Goal: Task Accomplishment & Management: Manage account settings

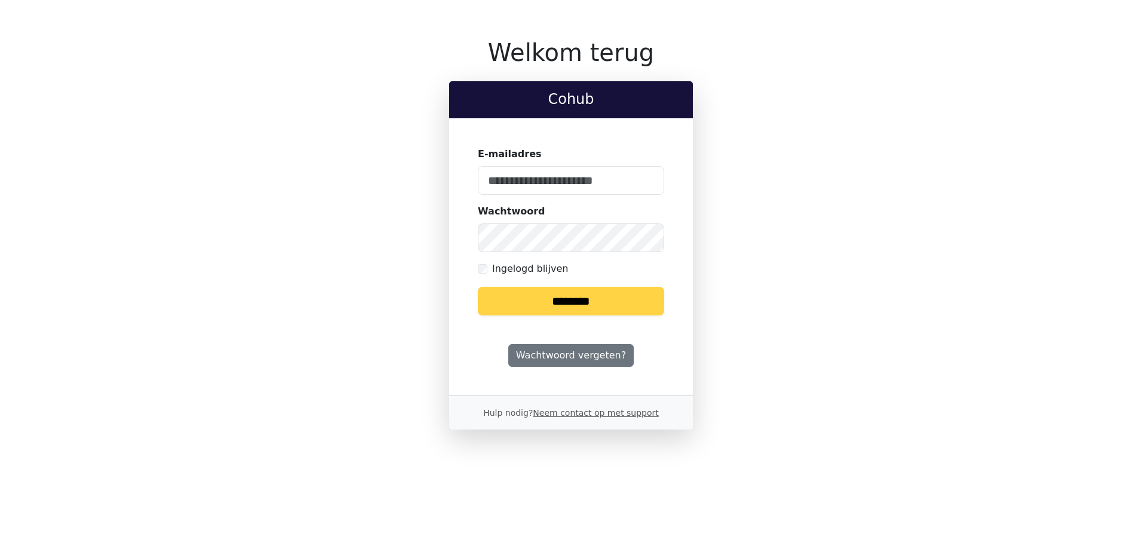
type input "**********"
click at [550, 301] on input "********" at bounding box center [571, 301] width 186 height 29
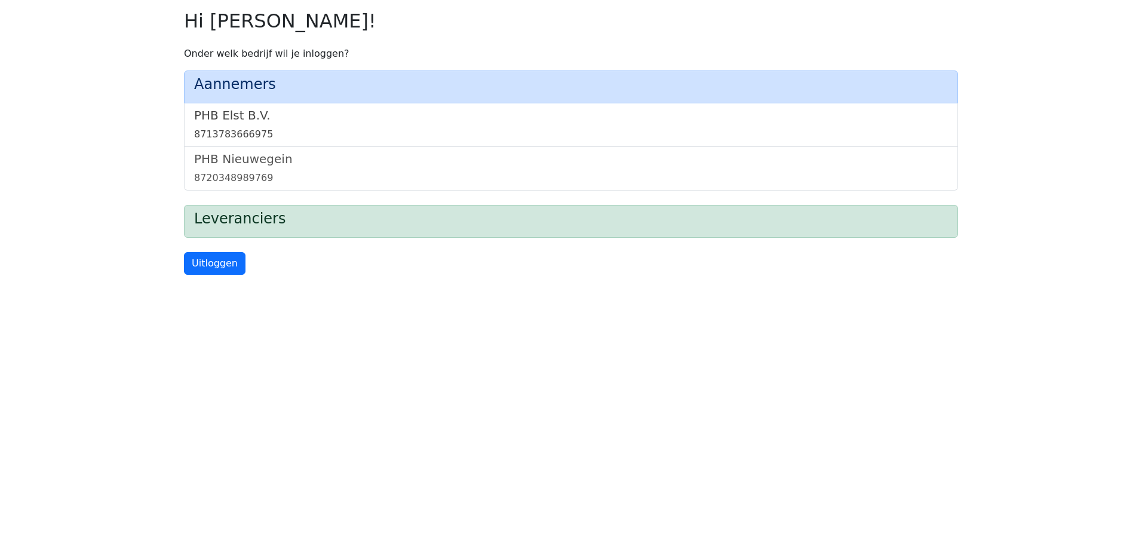
click at [206, 123] on link "PHB Elst B.V. 8713783666975" at bounding box center [571, 124] width 754 height 33
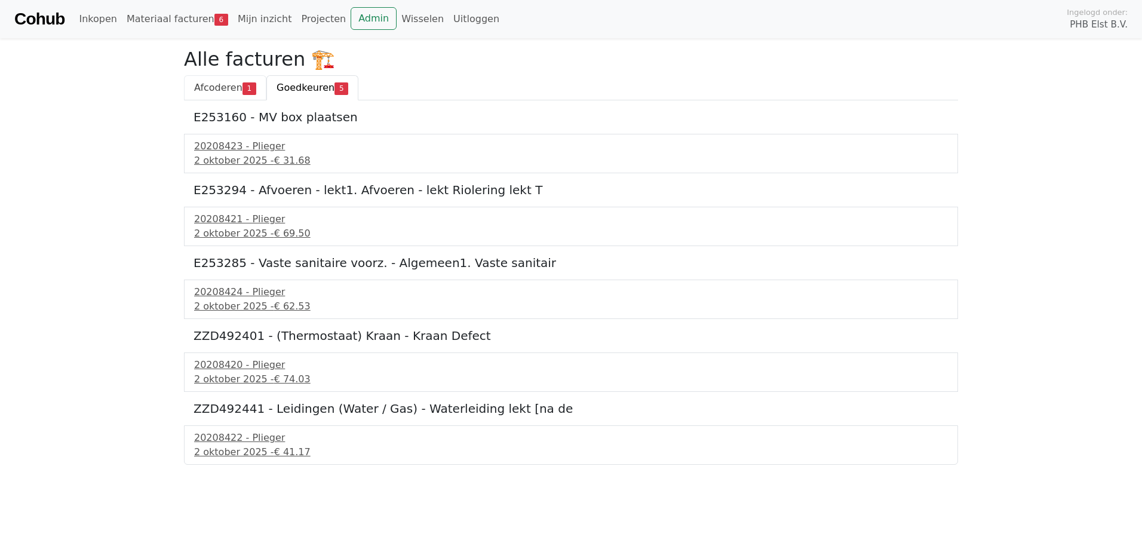
click at [222, 88] on span "Afcoderen" at bounding box center [218, 87] width 48 height 11
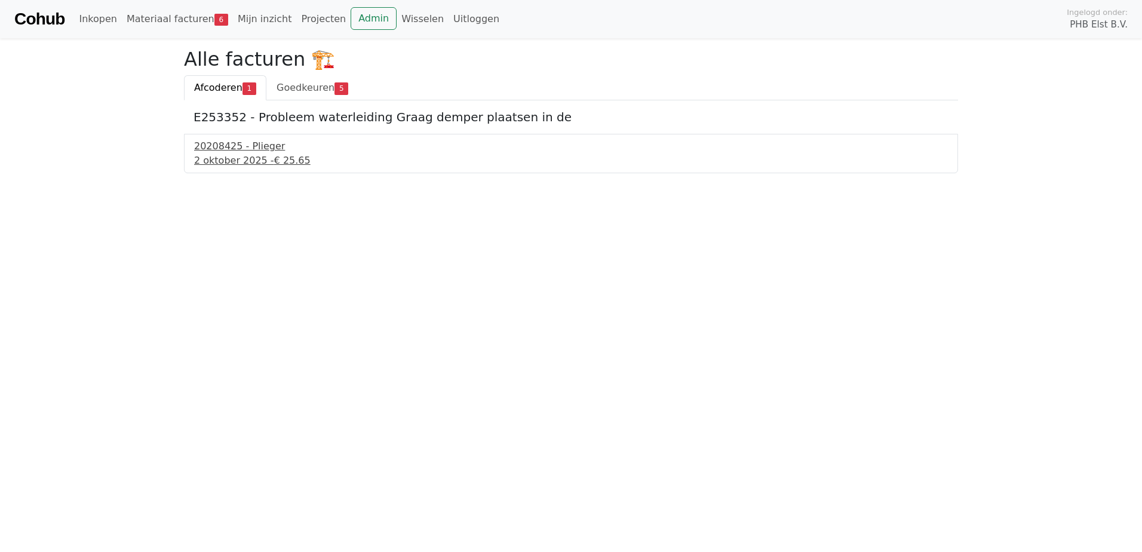
click at [234, 151] on div "20208425 - Plieger" at bounding box center [571, 146] width 754 height 14
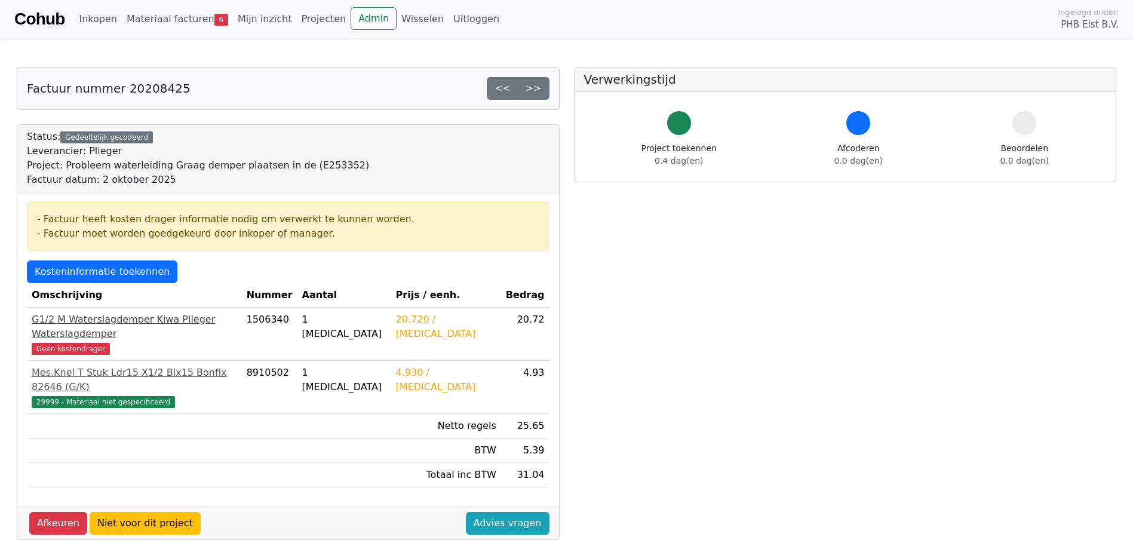
click at [85, 343] on span "Geen kostendrager" at bounding box center [71, 349] width 78 height 12
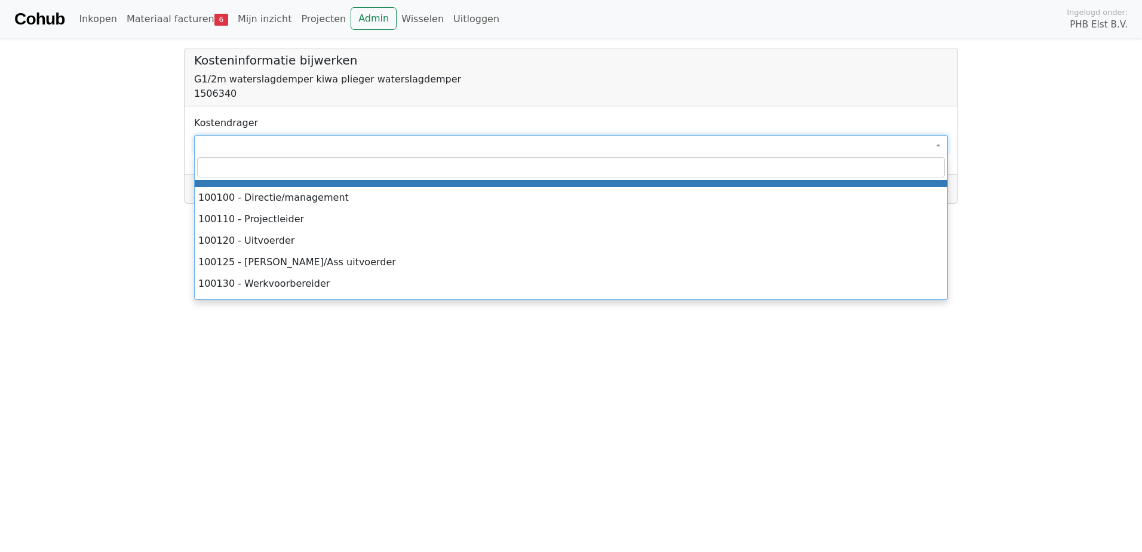
click at [255, 147] on span at bounding box center [571, 145] width 754 height 20
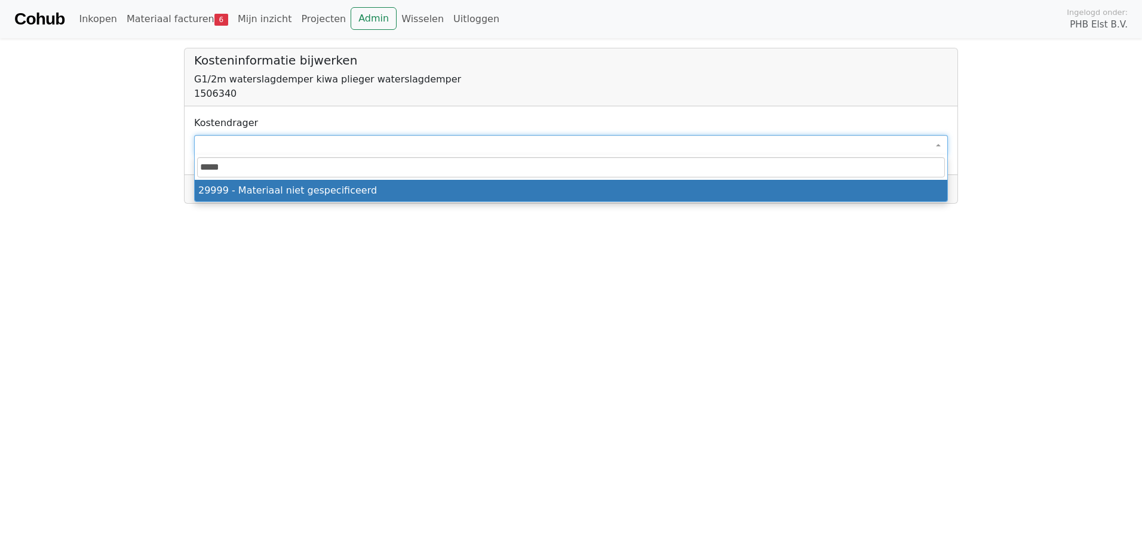
type input "*****"
drag, startPoint x: 274, startPoint y: 196, endPoint x: 253, endPoint y: 189, distance: 22.1
select select "****"
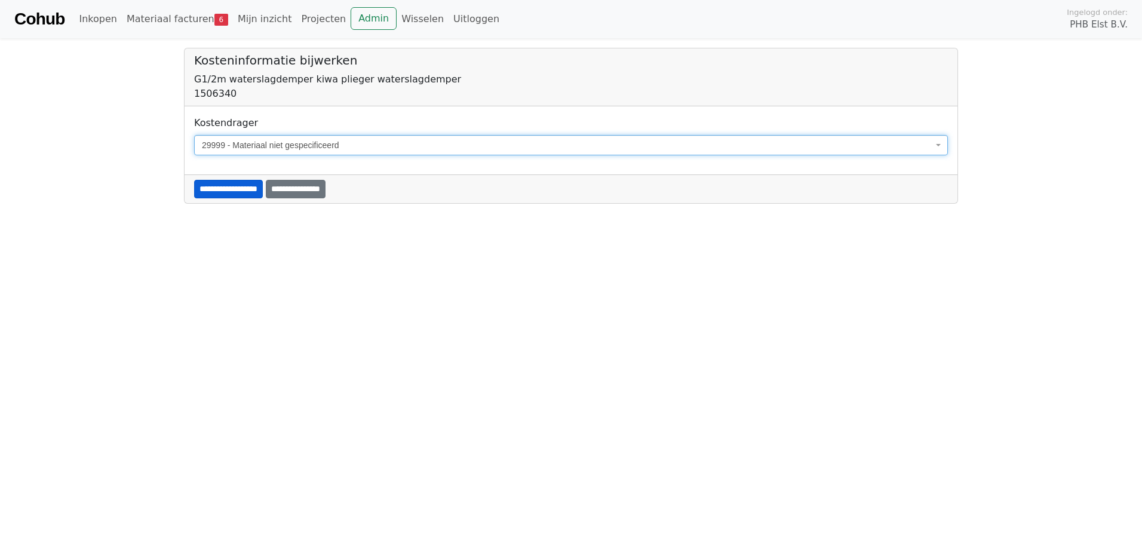
click at [216, 182] on input "**********" at bounding box center [228, 189] width 69 height 19
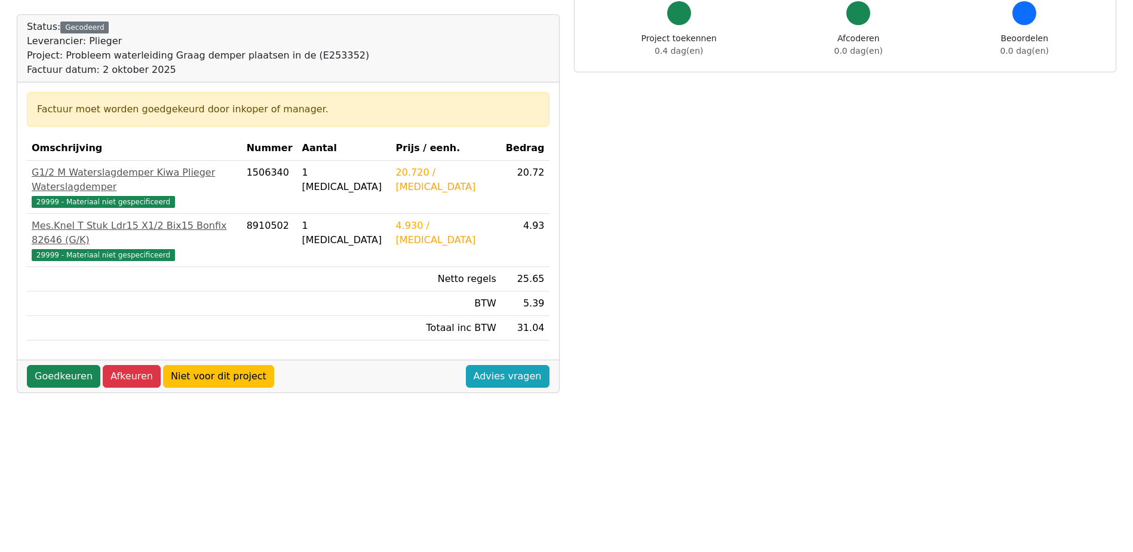
scroll to position [179, 0]
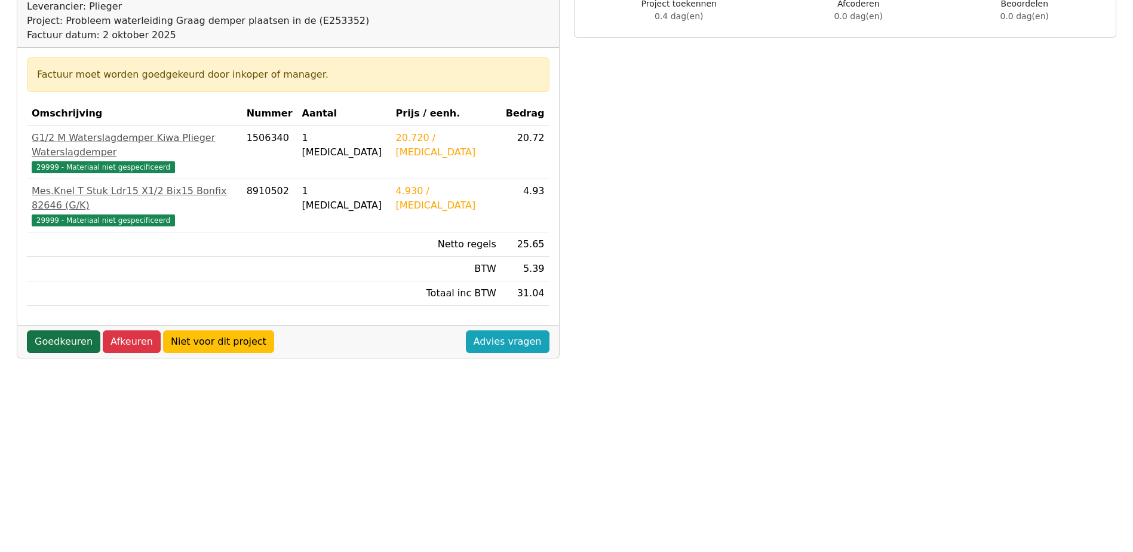
click at [55, 330] on link "Goedkeuren" at bounding box center [63, 341] width 73 height 23
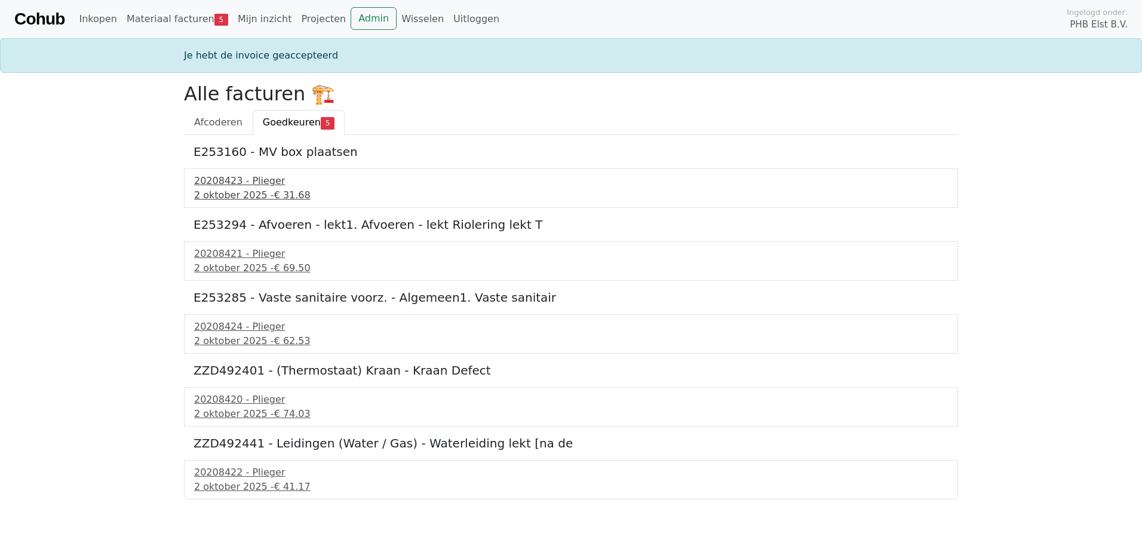
click at [212, 185] on div "20208423 - Plieger" at bounding box center [571, 181] width 754 height 14
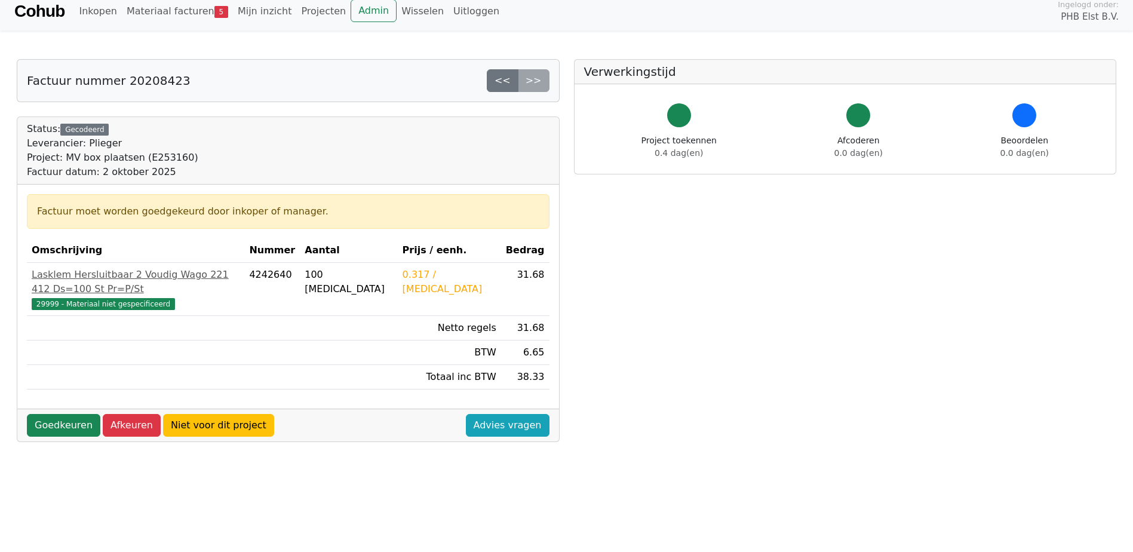
scroll to position [60, 0]
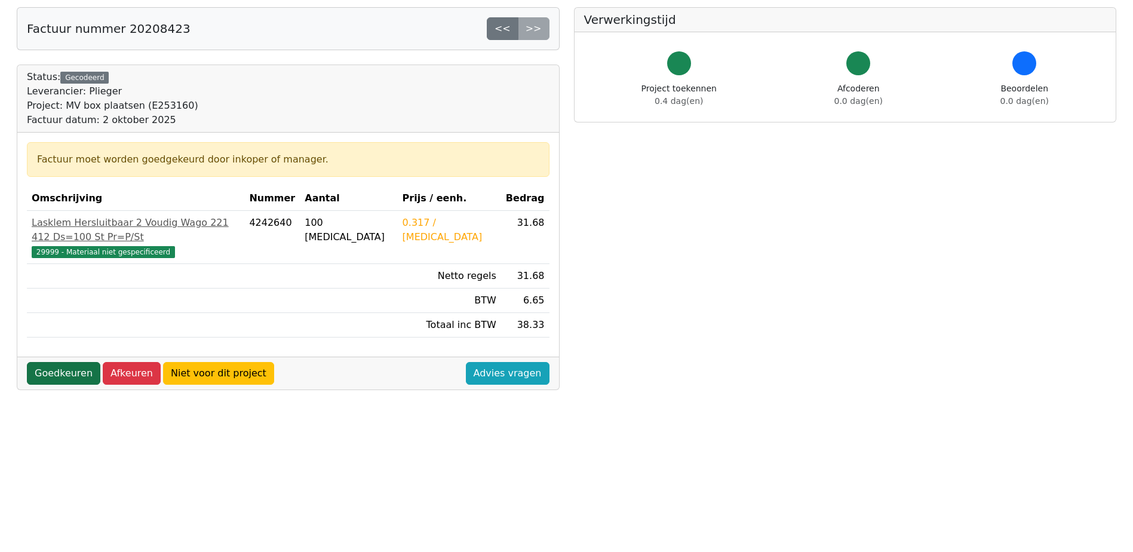
click at [58, 362] on link "Goedkeuren" at bounding box center [63, 373] width 73 height 23
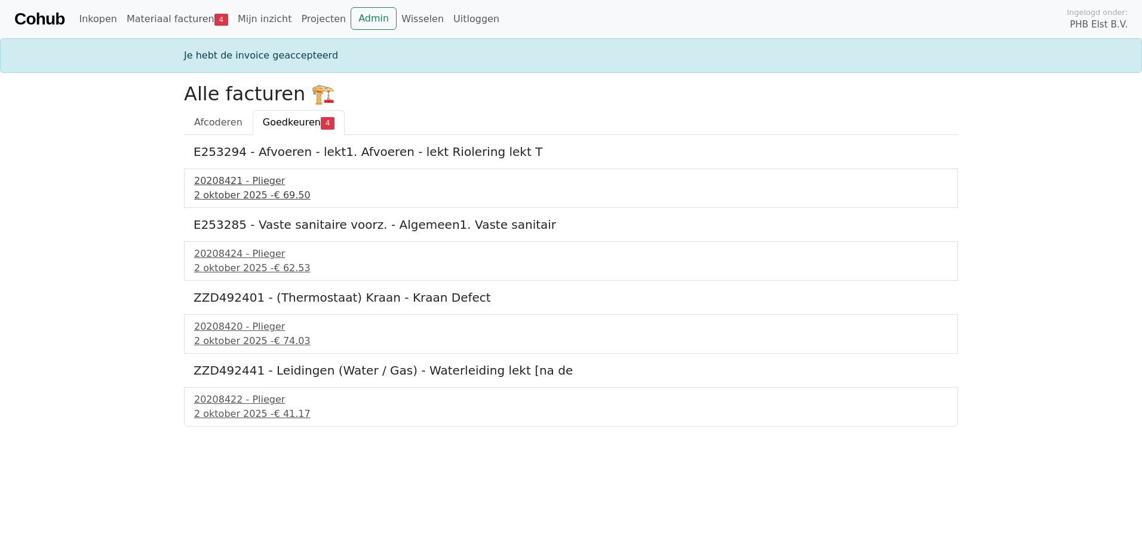
click at [217, 178] on div "20208421 - Plieger" at bounding box center [571, 181] width 754 height 14
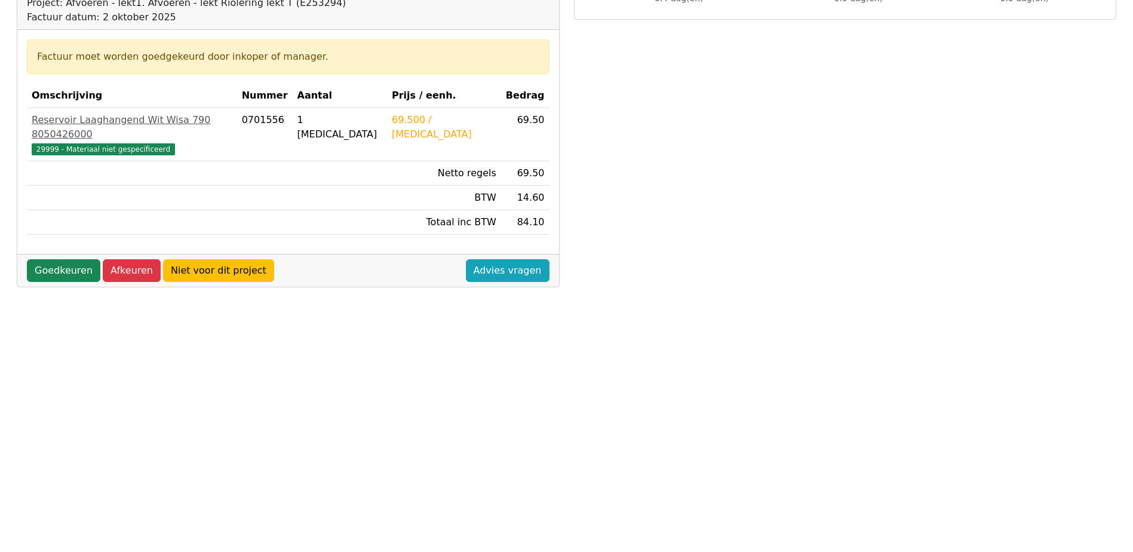
scroll to position [179, 0]
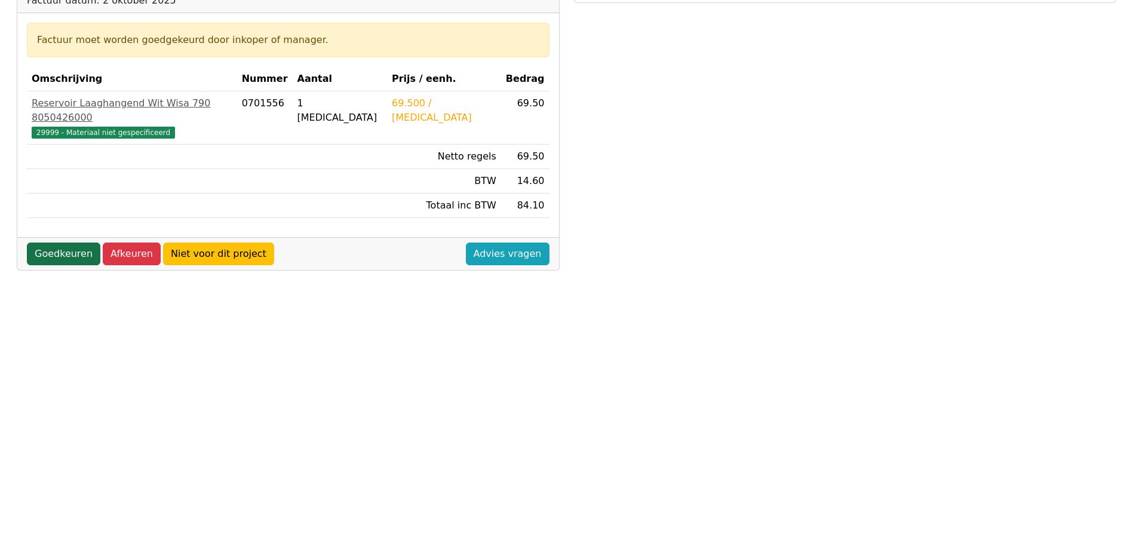
click at [50, 243] on link "Goedkeuren" at bounding box center [63, 254] width 73 height 23
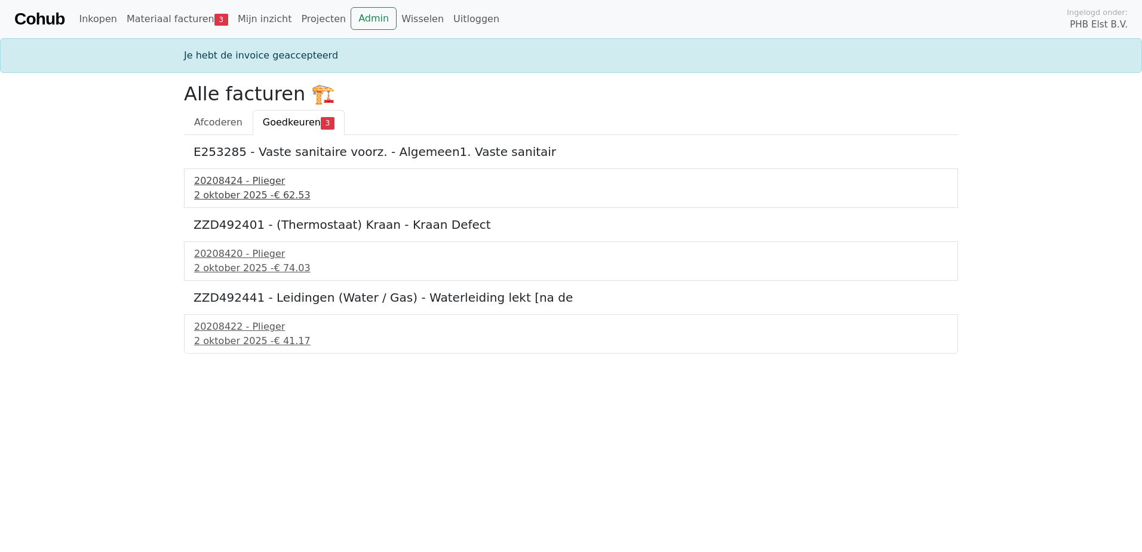
click at [229, 195] on div "[DATE] - € 62.53" at bounding box center [571, 195] width 754 height 14
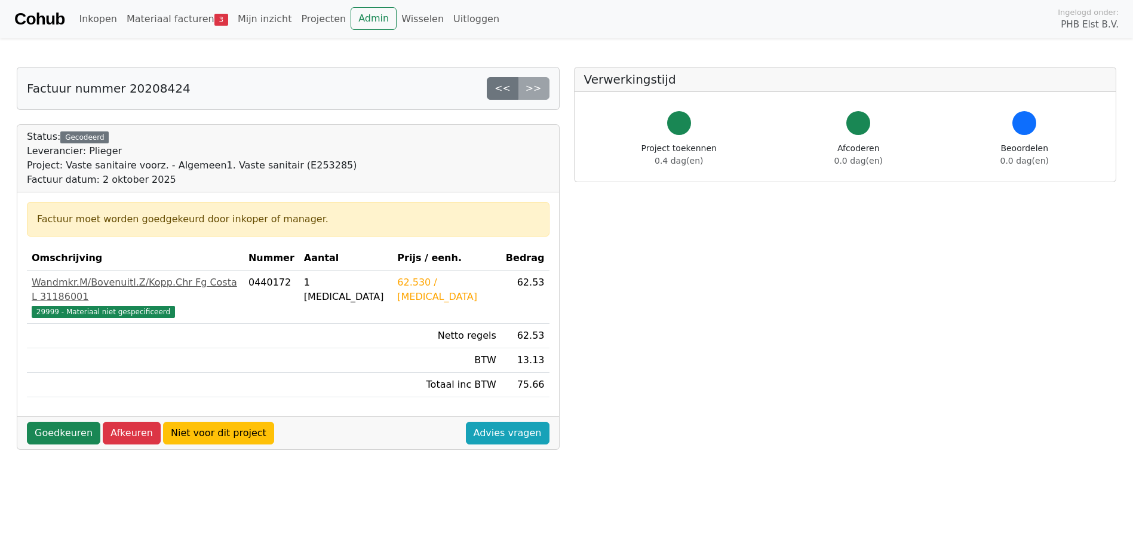
click at [216, 179] on div "Factuur datum: 2 oktober 2025" at bounding box center [192, 180] width 330 height 14
click at [59, 422] on link "Goedkeuren" at bounding box center [63, 433] width 73 height 23
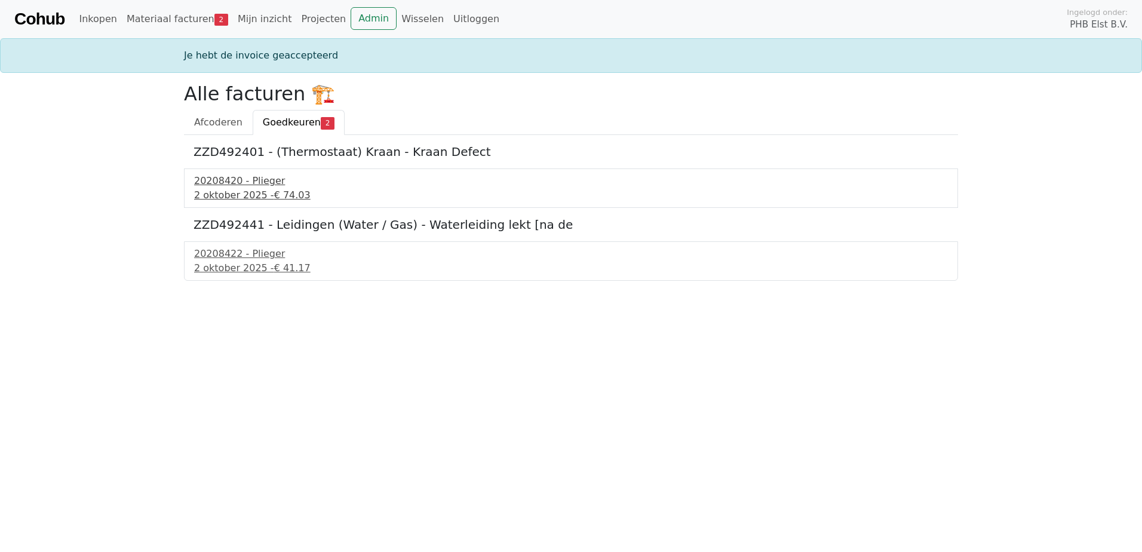
click at [229, 186] on div "20208420 - Plieger" at bounding box center [571, 181] width 754 height 14
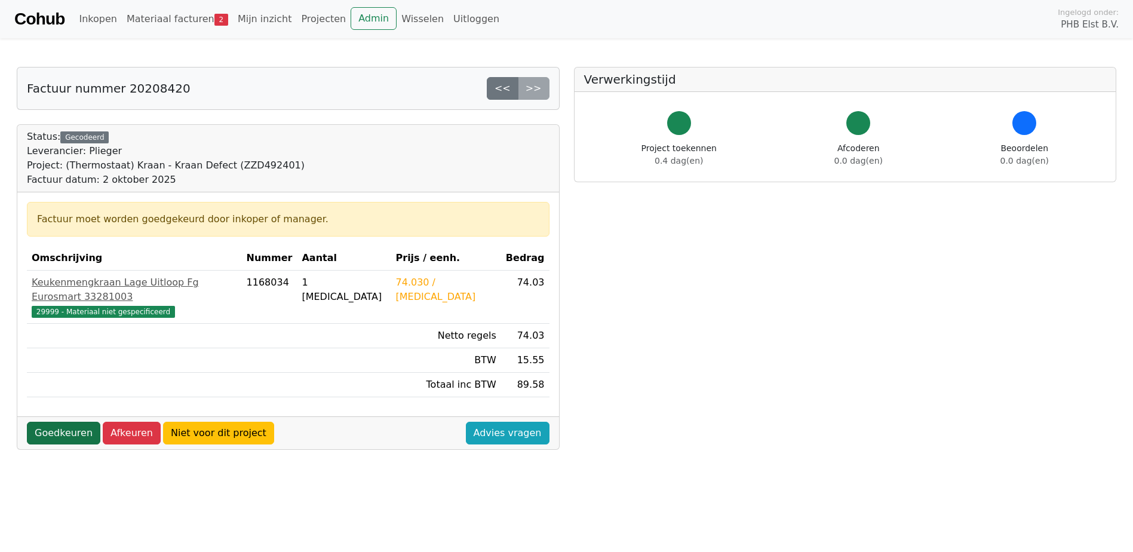
click at [62, 422] on link "Goedkeuren" at bounding box center [63, 433] width 73 height 23
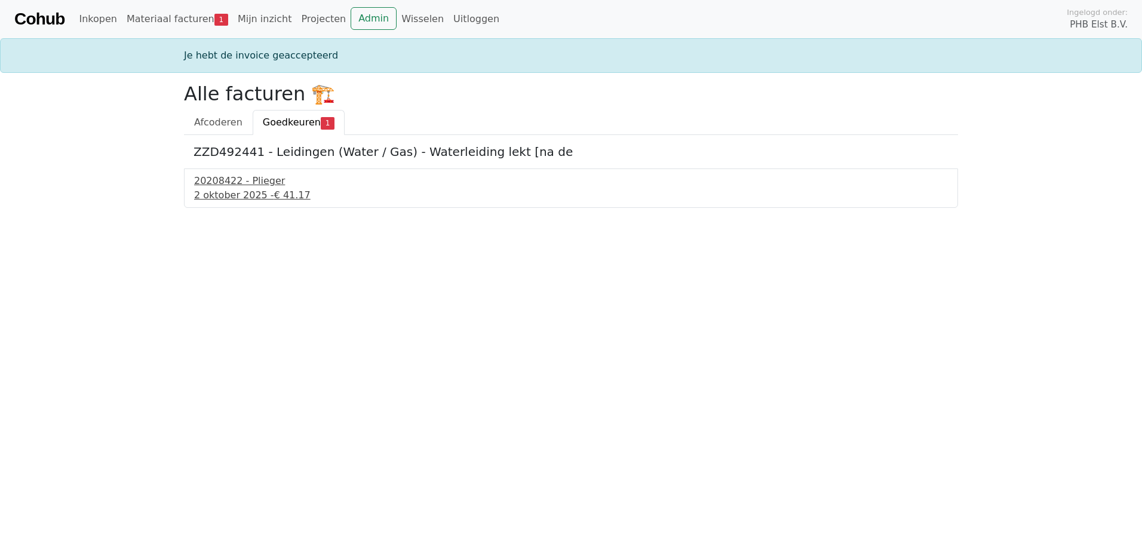
click at [218, 183] on div "20208422 - Plieger" at bounding box center [571, 181] width 754 height 14
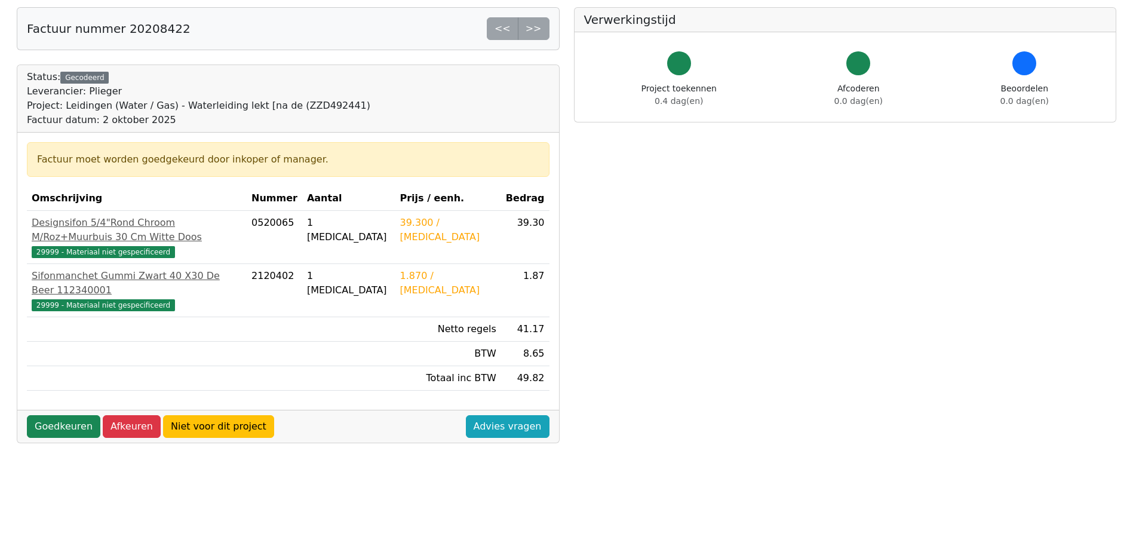
scroll to position [119, 0]
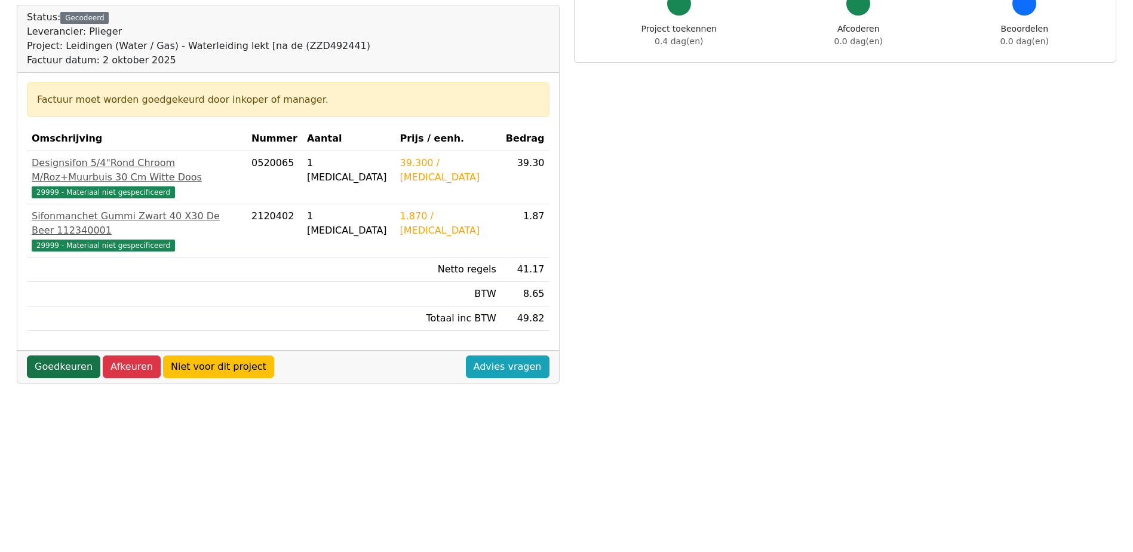
click at [57, 356] on link "Goedkeuren" at bounding box center [63, 367] width 73 height 23
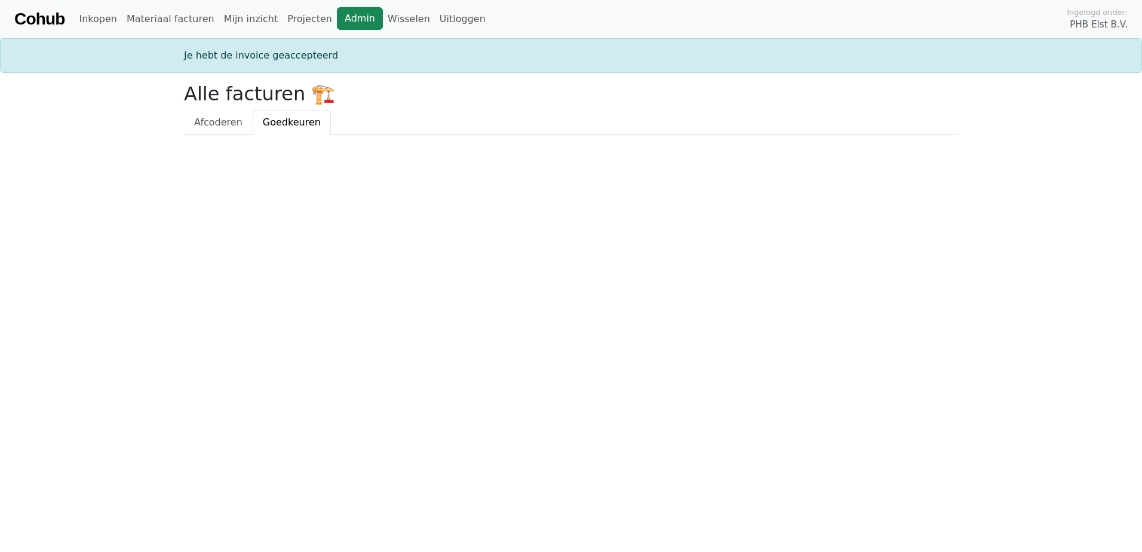
click at [337, 24] on link "Admin" at bounding box center [360, 18] width 46 height 23
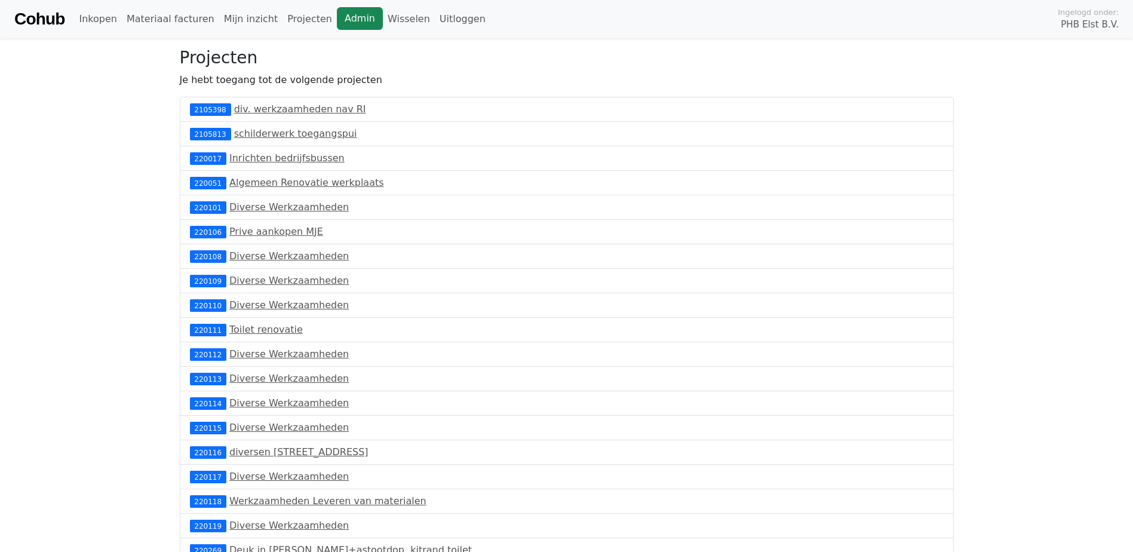
click at [337, 19] on link "Admin" at bounding box center [360, 18] width 46 height 23
